Goal: Task Accomplishment & Management: Manage account settings

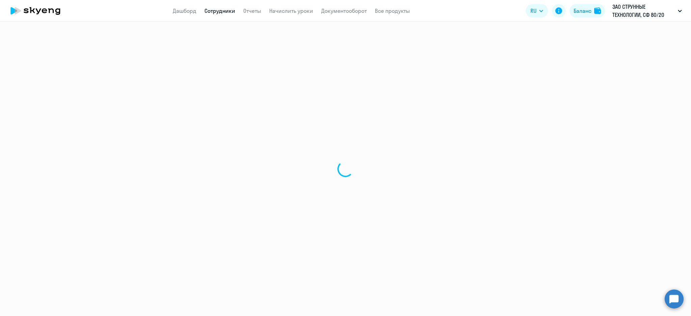
select select "30"
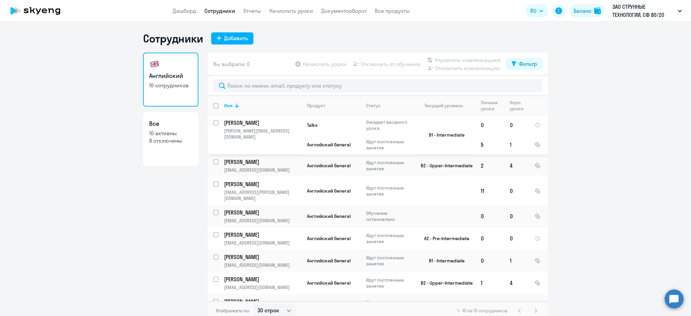
click at [213, 122] on input "select row 17080209" at bounding box center [219, 126] width 13 height 13
checkbox input "true"
click at [445, 59] on span "Управлять компенсацией" at bounding box center [467, 60] width 66 height 8
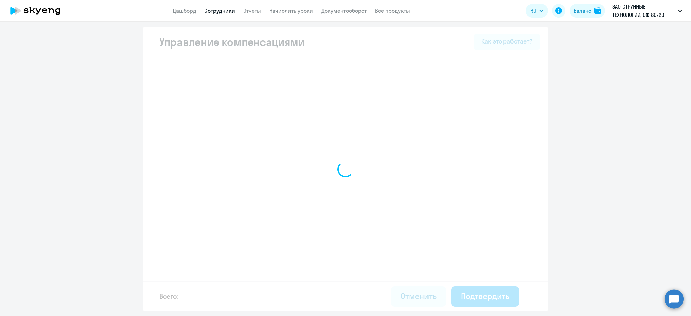
select select "MONTHLY"
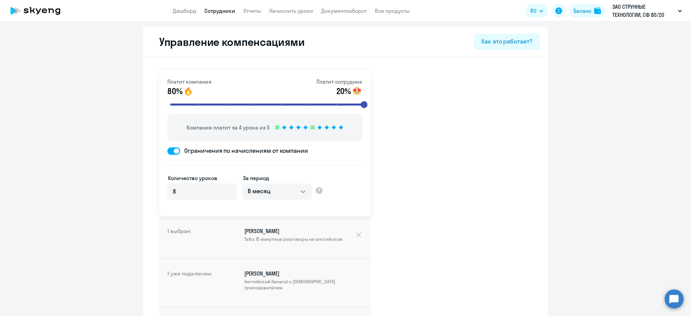
click at [225, 12] on link "Сотрудники" at bounding box center [219, 10] width 31 height 7
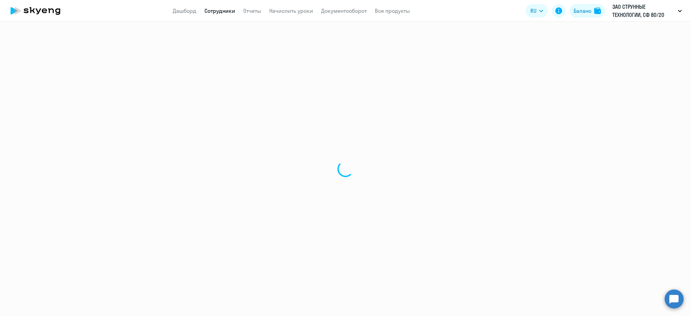
select select "30"
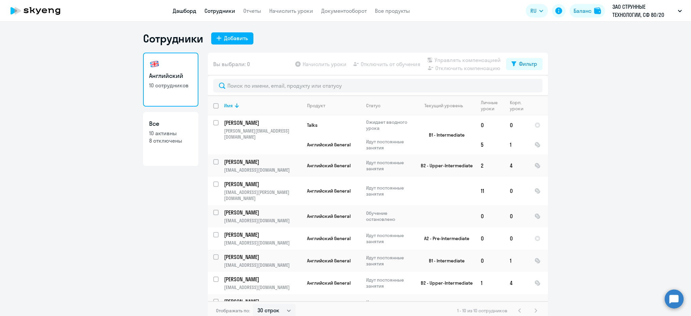
click at [193, 13] on link "Дашборд" at bounding box center [185, 10] width 24 height 7
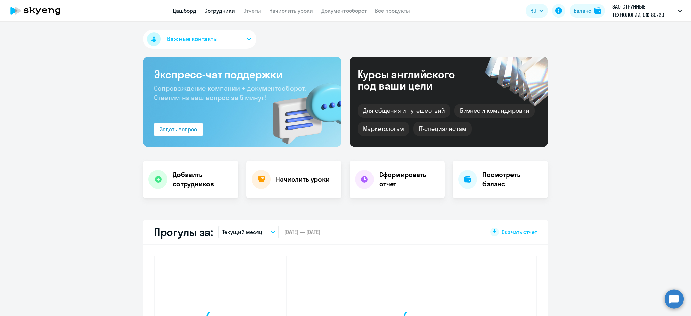
click at [218, 11] on link "Сотрудники" at bounding box center [219, 10] width 31 height 7
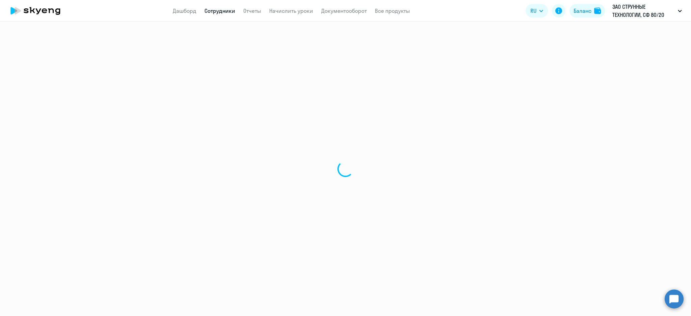
select select "30"
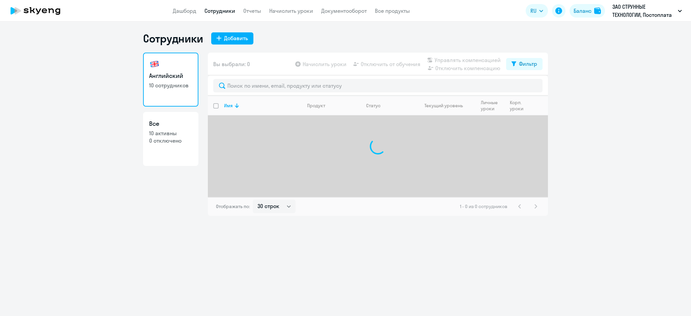
select select "30"
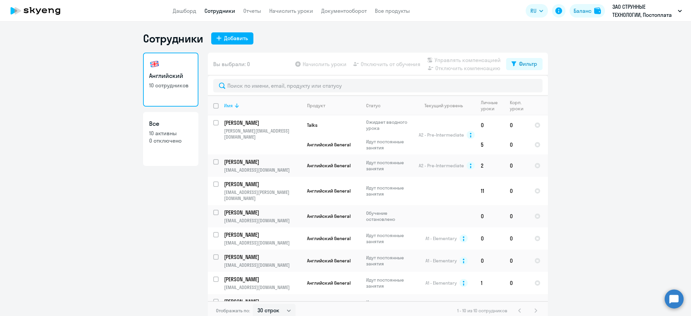
click at [218, 107] on th "Имя" at bounding box center [259, 106] width 83 height 20
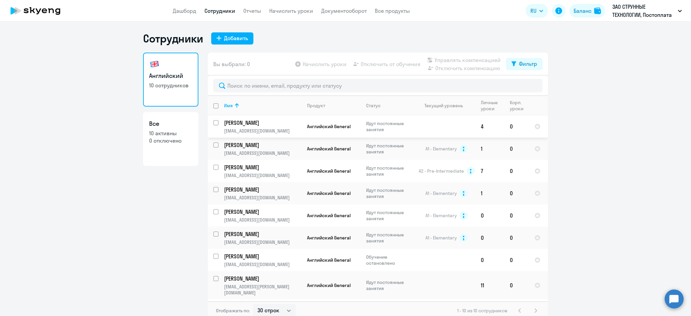
drag, startPoint x: 213, startPoint y: 123, endPoint x: 212, endPoint y: 140, distance: 17.6
click at [213, 123] on input "select row 21733180" at bounding box center [219, 126] width 13 height 13
checkbox input "true"
click at [213, 143] on input "select row 17080109" at bounding box center [219, 148] width 13 height 13
checkbox input "true"
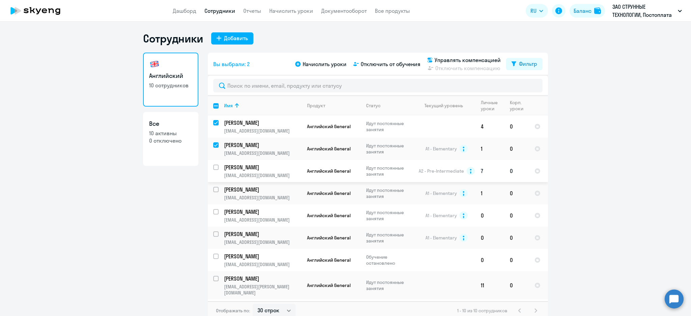
click at [213, 169] on input "select row 17080040" at bounding box center [219, 171] width 13 height 13
checkbox input "true"
click at [213, 188] on input "select row 17080085" at bounding box center [219, 193] width 13 height 13
checkbox input "true"
click at [213, 211] on input "select row 17080264" at bounding box center [219, 215] width 13 height 13
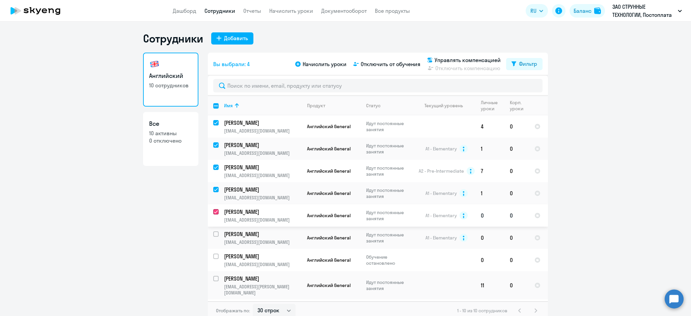
checkbox input "true"
click at [209, 233] on div at bounding box center [216, 234] width 16 height 16
checkbox input "true"
drag, startPoint x: 211, startPoint y: 253, endPoint x: 218, endPoint y: 260, distance: 9.8
click at [213, 254] on input "select row 38932972" at bounding box center [219, 260] width 13 height 13
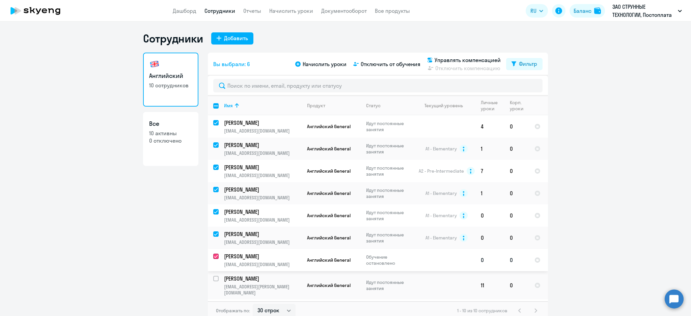
checkbox input "true"
click at [213, 277] on input "select row 41910982" at bounding box center [219, 282] width 13 height 13
checkbox input "true"
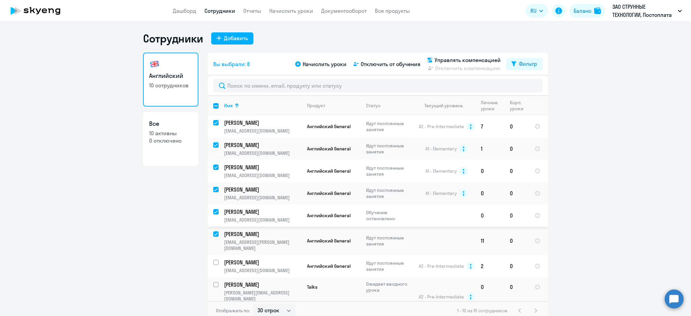
scroll to position [49, 0]
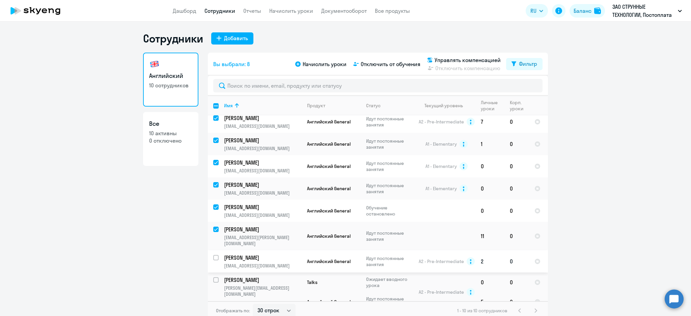
click at [213, 255] on input "select row 10137746" at bounding box center [219, 261] width 13 height 13
checkbox input "true"
click at [214, 277] on input "select row 17080209" at bounding box center [219, 283] width 13 height 13
checkbox input "true"
click at [459, 60] on span "Управлять компенсацией" at bounding box center [467, 60] width 66 height 8
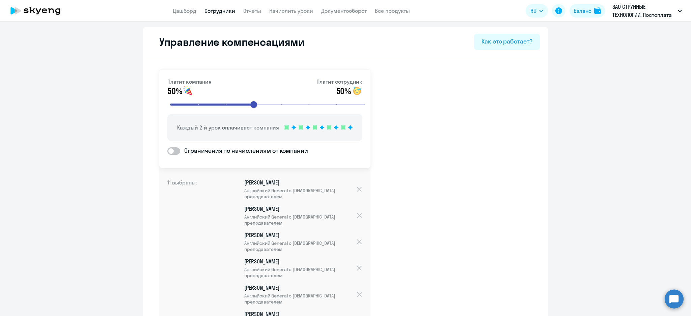
click at [174, 151] on span at bounding box center [173, 150] width 13 height 7
click at [167, 151] on input "Ограничения по начислениям от компании" at bounding box center [167, 151] width 0 height 0
checkbox input "true"
select select "MONTHLY"
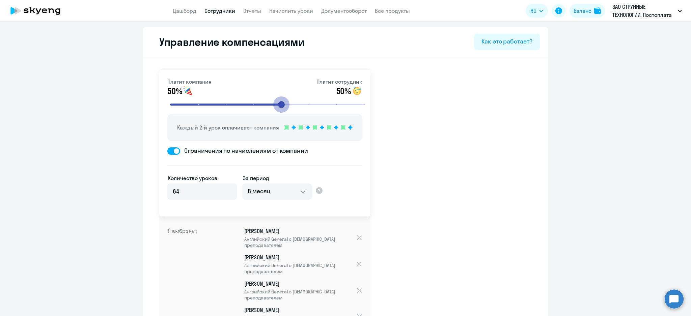
drag, startPoint x: 247, startPoint y: 104, endPoint x: 283, endPoint y: 101, distance: 35.5
type input "5"
click at [283, 101] on input "range" at bounding box center [267, 104] width 209 height 15
drag, startPoint x: 189, startPoint y: 188, endPoint x: 145, endPoint y: 188, distance: 44.5
click at [145, 189] on div "Платит компания 60% Платит сотрудник 40% Компания платит за 3 урока из 5 Ограни…" at bounding box center [345, 312] width 405 height 510
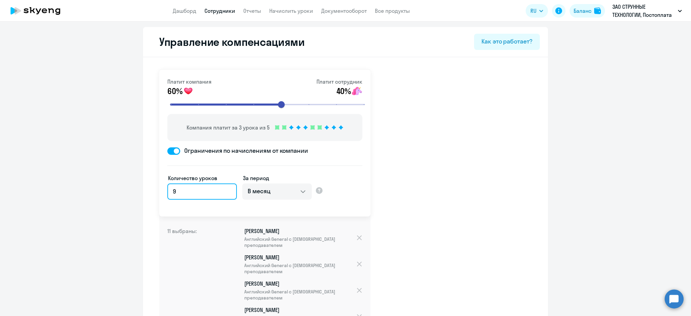
type input "9"
click at [435, 161] on div "Платит компания 60% Платит сотрудник 40% Компания платит за 3 урока из 5 Ограни…" at bounding box center [345, 312] width 405 height 510
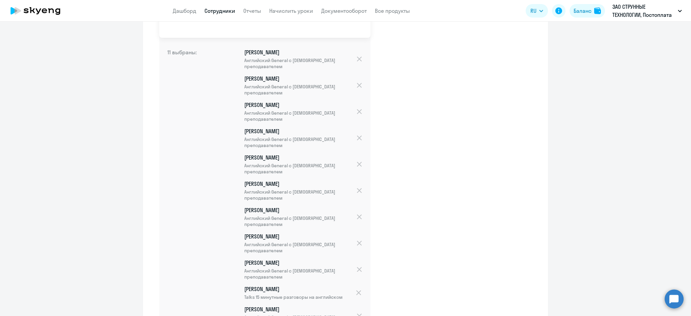
scroll to position [251, 0]
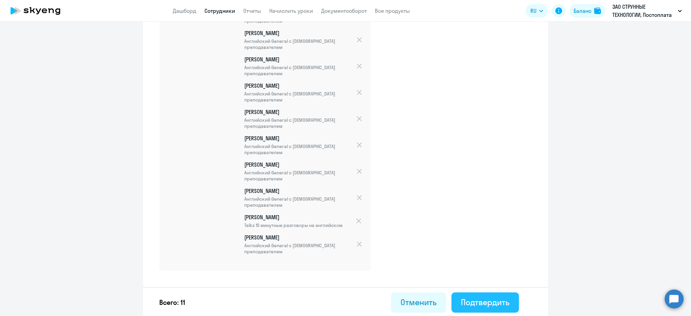
click at [476, 304] on div "Подтвердить" at bounding box center [485, 302] width 49 height 11
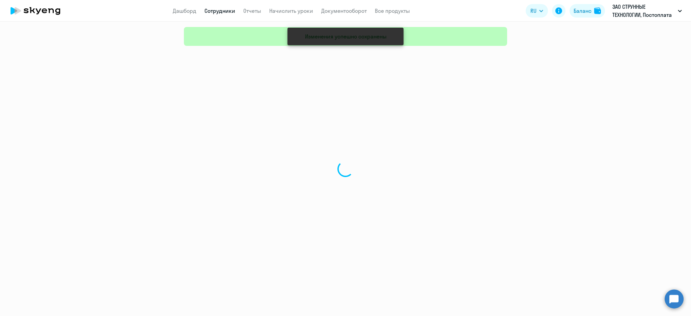
select select "30"
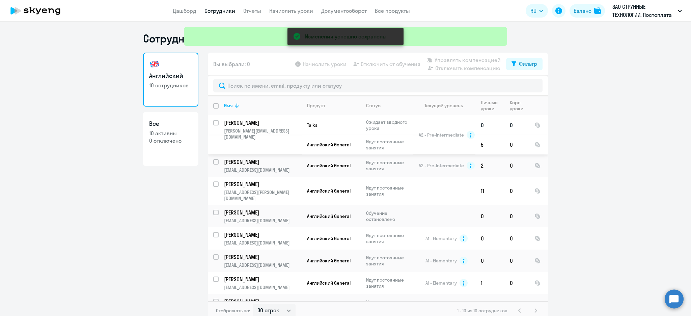
click at [213, 122] on input "select row 17080209" at bounding box center [219, 126] width 13 height 13
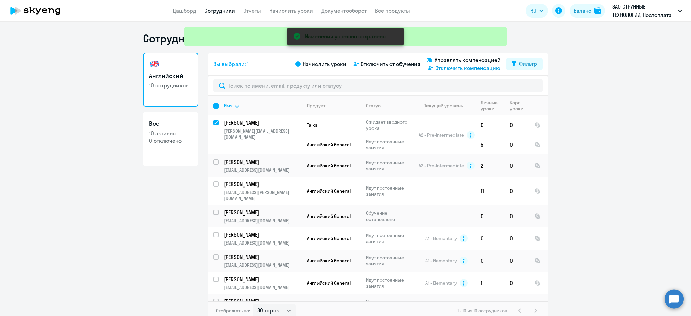
click at [450, 71] on span "Отключить компенсацию" at bounding box center [467, 68] width 65 height 8
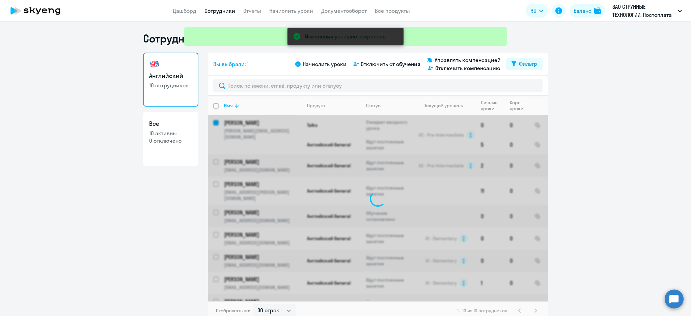
checkbox input "false"
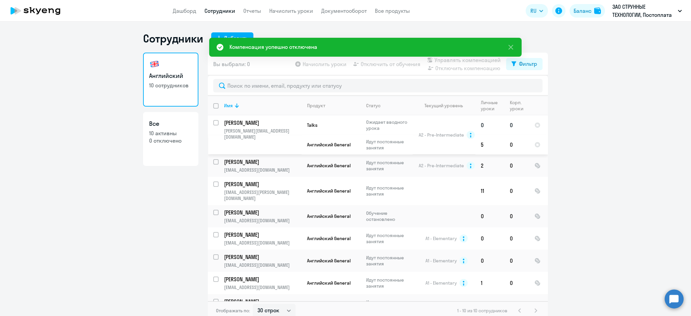
click at [213, 122] on input "select row 17080209" at bounding box center [219, 126] width 13 height 13
checkbox input "true"
click at [474, 61] on span "Управлять компенсацией" at bounding box center [467, 60] width 66 height 8
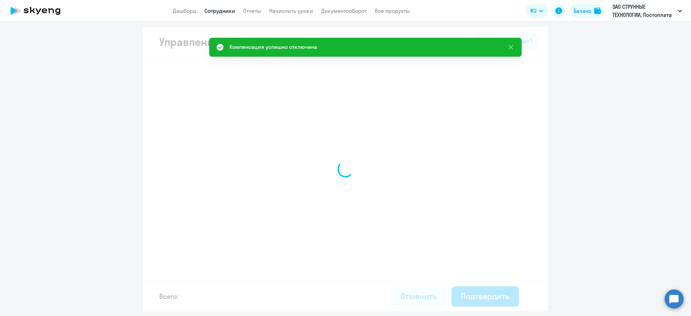
select select "MONTHLY"
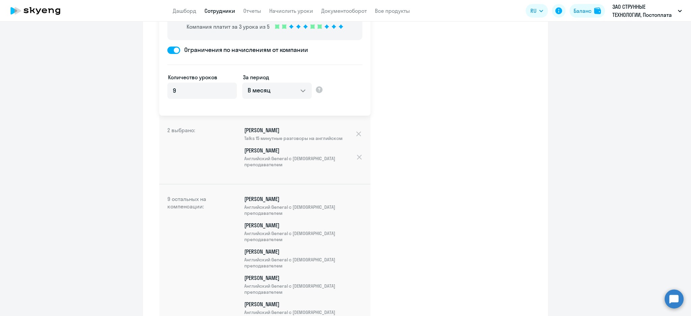
scroll to position [3, 0]
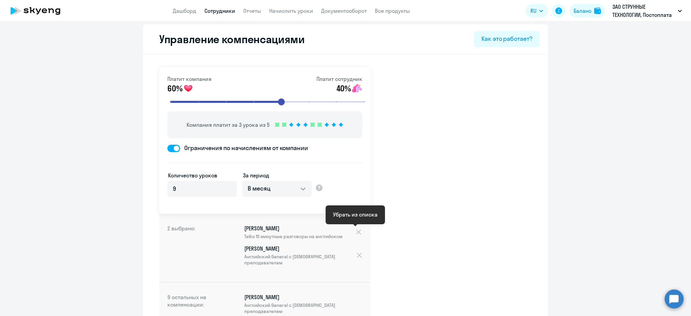
click at [355, 230] on div at bounding box center [358, 231] width 7 height 7
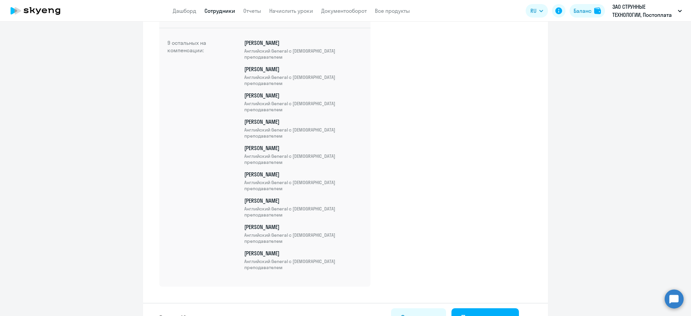
scroll to position [252, 0]
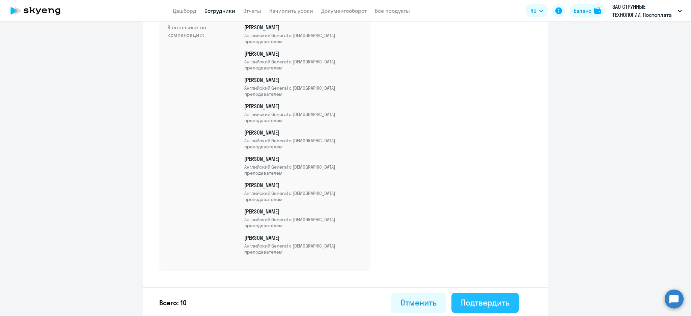
click at [504, 297] on div "Подтвердить" at bounding box center [485, 302] width 49 height 11
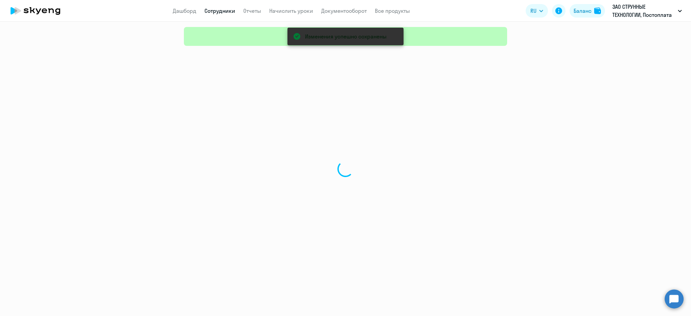
select select "30"
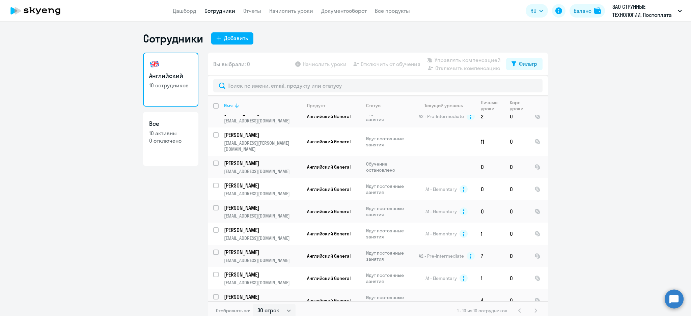
scroll to position [4, 0]
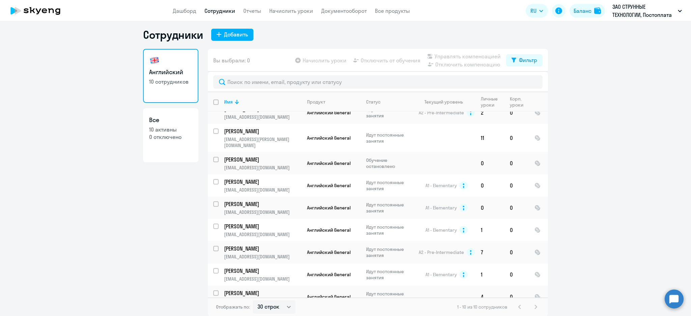
click at [166, 138] on p "0 отключено" at bounding box center [170, 136] width 43 height 7
select select "30"
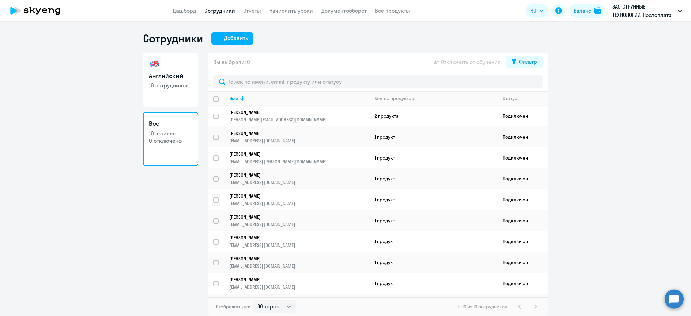
click at [183, 89] on link "Английский 10 сотрудников" at bounding box center [170, 80] width 55 height 54
select select "30"
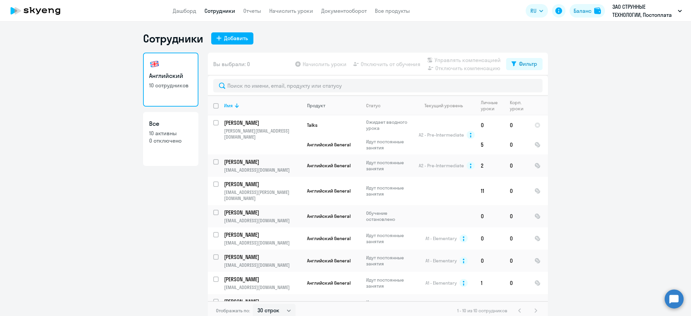
scroll to position [49, 0]
